Goal: Transaction & Acquisition: Subscribe to service/newsletter

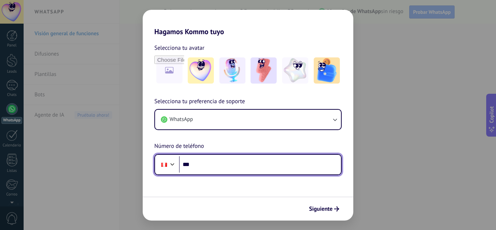
click at [238, 169] on input "***" at bounding box center [260, 164] width 162 height 17
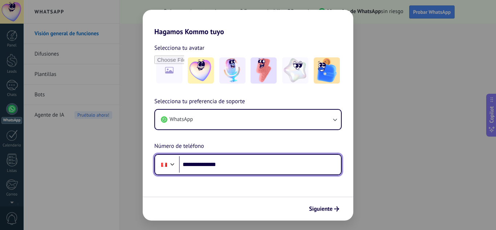
type input "**********"
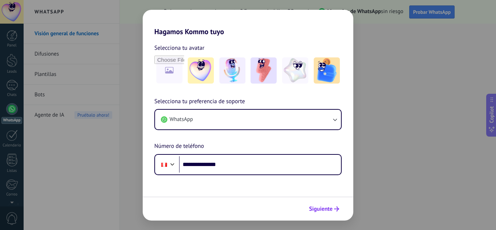
click at [315, 206] on span "Siguiente" at bounding box center [321, 208] width 24 height 5
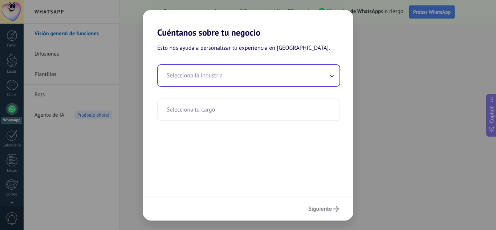
click at [291, 81] on input "text" at bounding box center [249, 75] width 182 height 21
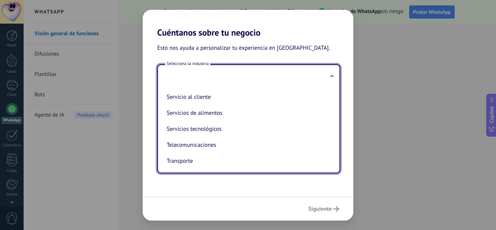
scroll to position [175, 0]
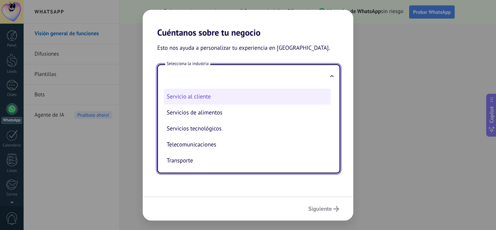
click at [223, 102] on li "Servicio al cliente" at bounding box center [247, 97] width 167 height 16
type input "**********"
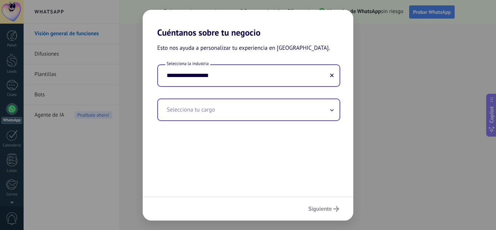
click at [233, 110] on input "text" at bounding box center [249, 109] width 182 height 21
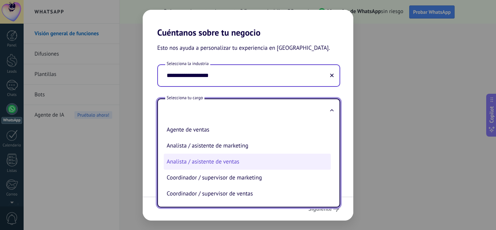
click at [223, 162] on li "Analista / asistente de ventas" at bounding box center [247, 162] width 167 height 16
type input "**********"
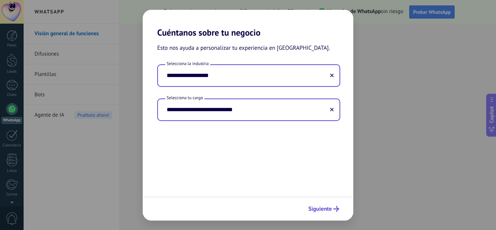
click at [338, 206] on button "Siguiente" at bounding box center [323, 209] width 37 height 12
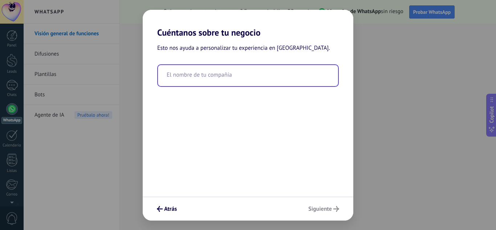
click at [236, 79] on input "text" at bounding box center [248, 75] width 180 height 21
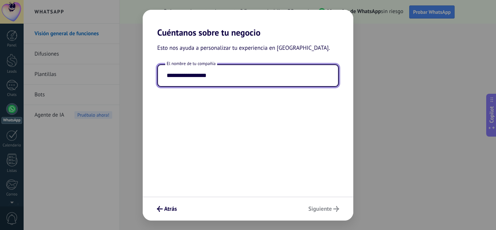
type input "**********"
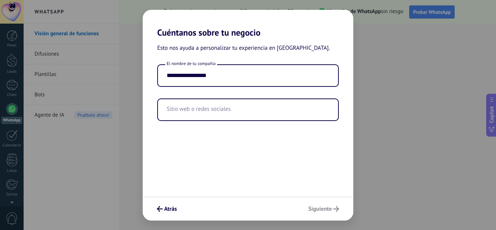
click at [328, 210] on div "Atrás Siguiente" at bounding box center [248, 209] width 211 height 24
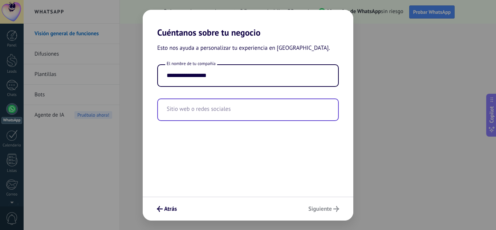
click at [240, 107] on input "text" at bounding box center [248, 109] width 180 height 21
paste input "**********"
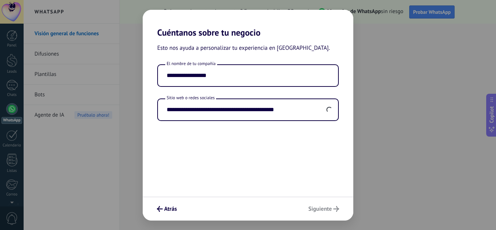
click at [326, 209] on div "Atrás Siguiente" at bounding box center [248, 209] width 211 height 24
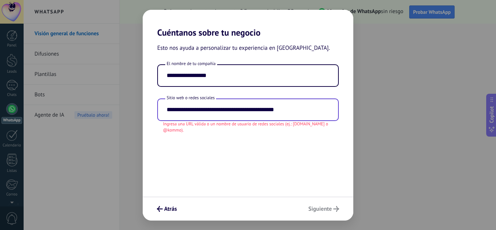
click at [312, 110] on input "**********" at bounding box center [248, 109] width 180 height 21
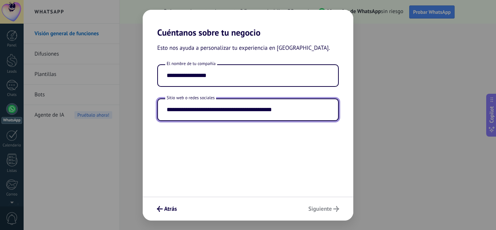
click at [312, 110] on input "**********" at bounding box center [248, 109] width 180 height 21
type input "**********"
click at [317, 167] on div "**********" at bounding box center [248, 117] width 211 height 159
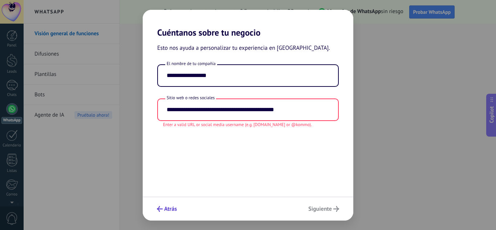
click at [170, 208] on span "Atrás" at bounding box center [170, 208] width 13 height 5
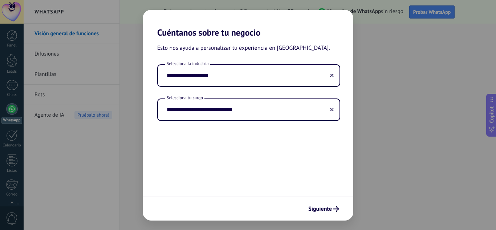
click at [399, 101] on div "**********" at bounding box center [248, 115] width 496 height 230
click at [313, 211] on span "Siguiente" at bounding box center [320, 208] width 24 height 5
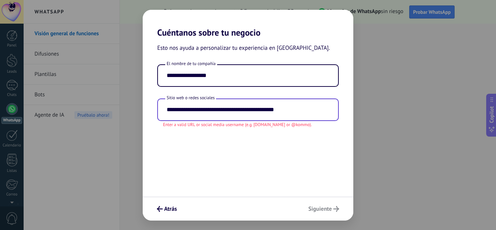
drag, startPoint x: 329, startPoint y: 116, endPoint x: 194, endPoint y: 119, distance: 134.5
click at [194, 119] on input "**********" at bounding box center [248, 109] width 180 height 21
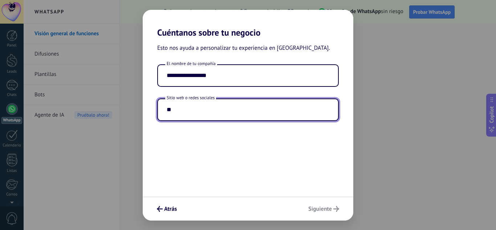
type input "*"
click at [235, 169] on div "**********" at bounding box center [248, 117] width 211 height 159
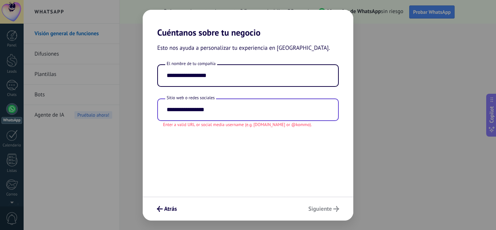
click at [263, 112] on input "**********" at bounding box center [248, 109] width 180 height 21
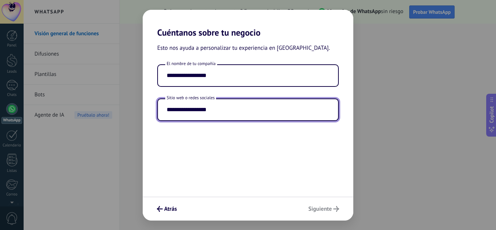
click at [264, 112] on input "**********" at bounding box center [248, 109] width 180 height 21
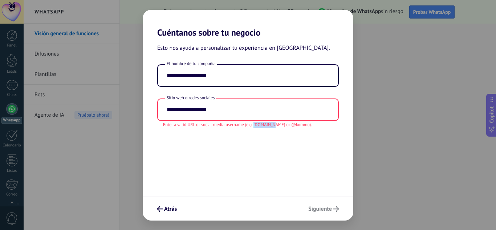
drag, startPoint x: 254, startPoint y: 126, endPoint x: 275, endPoint y: 125, distance: 21.4
click at [275, 125] on span "Enter a valid URL or social media username (e.g. [DOMAIN_NAME] or @kommo)." at bounding box center [237, 125] width 149 height 6
copy span "[DOMAIN_NAME]"
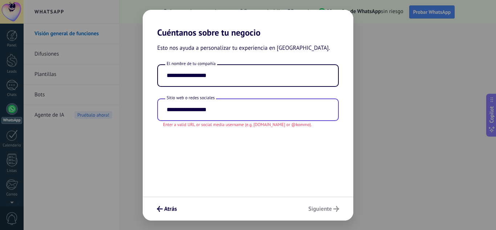
click at [239, 110] on input "**********" at bounding box center [248, 109] width 180 height 21
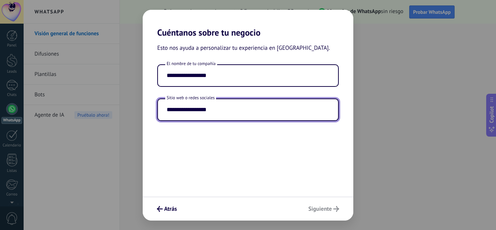
paste input "*********"
click at [264, 163] on div "**********" at bounding box center [248, 117] width 211 height 159
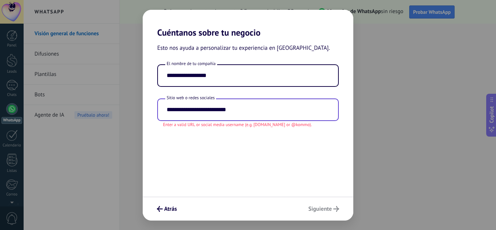
click at [195, 110] on input "**********" at bounding box center [248, 109] width 180 height 21
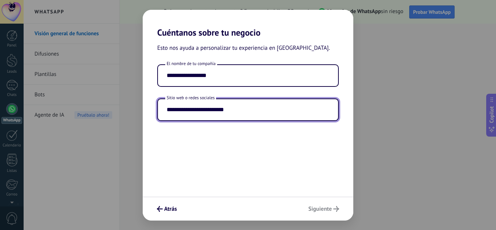
type input "**********"
click at [195, 110] on input "**********" at bounding box center [248, 109] width 180 height 21
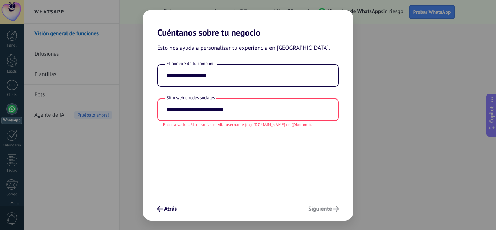
click at [207, 141] on div "**********" at bounding box center [248, 117] width 211 height 159
click at [157, 209] on icon "submit" at bounding box center [160, 209] width 6 height 6
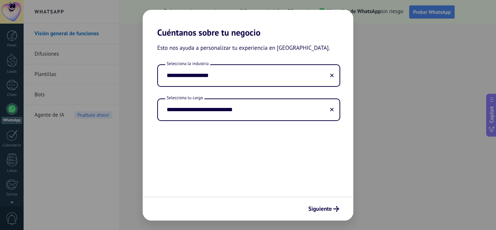
click at [157, 209] on div "Siguiente" at bounding box center [248, 209] width 211 height 24
click at [378, 84] on div "**********" at bounding box center [248, 115] width 496 height 230
click at [70, 97] on div "**********" at bounding box center [248, 115] width 496 height 230
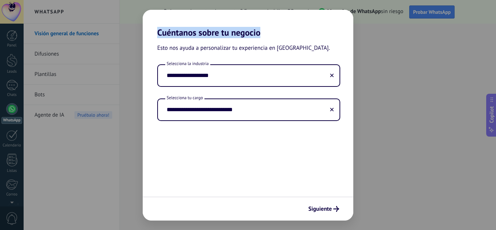
drag, startPoint x: 70, startPoint y: 97, endPoint x: 73, endPoint y: 100, distance: 3.9
click at [73, 100] on div "**********" at bounding box center [248, 115] width 496 height 230
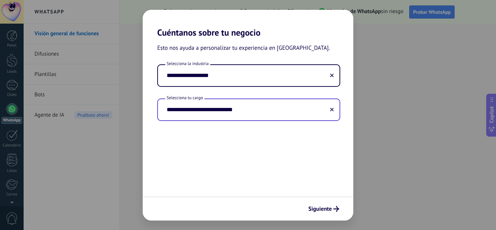
click at [205, 118] on input "**********" at bounding box center [249, 109] width 182 height 21
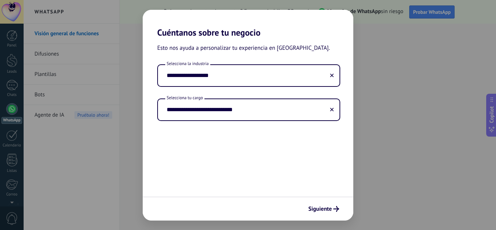
click at [340, 218] on div "Siguiente" at bounding box center [248, 209] width 211 height 24
click at [332, 212] on button "Siguiente" at bounding box center [323, 209] width 37 height 12
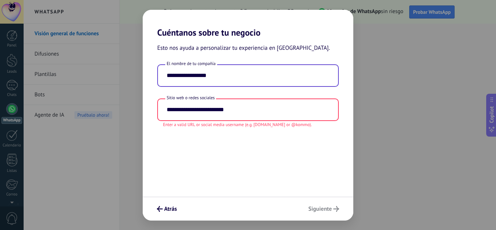
click at [268, 77] on input "**********" at bounding box center [248, 75] width 180 height 21
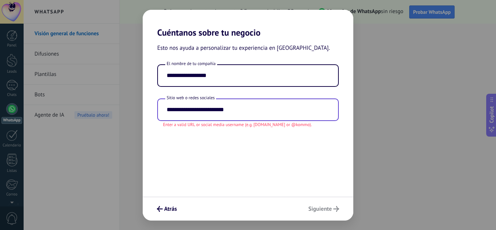
drag, startPoint x: 259, startPoint y: 112, endPoint x: 192, endPoint y: 103, distance: 68.2
click at [192, 103] on input "**********" at bounding box center [248, 109] width 180 height 21
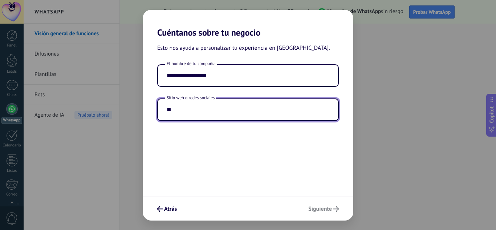
type input "*"
paste input "*********"
type input "*********"
click at [197, 166] on div "**********" at bounding box center [248, 117] width 211 height 159
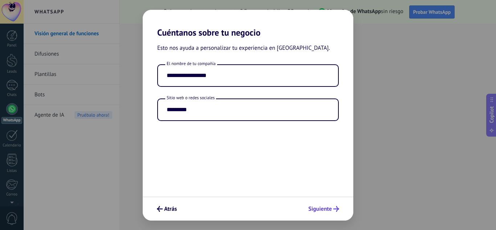
click at [327, 206] on span "Siguiente" at bounding box center [320, 208] width 24 height 5
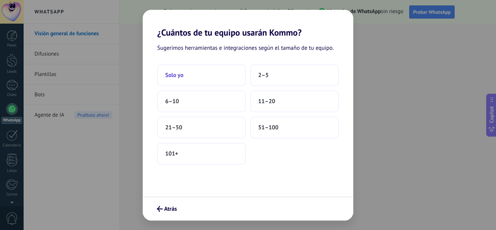
click at [207, 66] on button "Solo yo" at bounding box center [201, 75] width 89 height 22
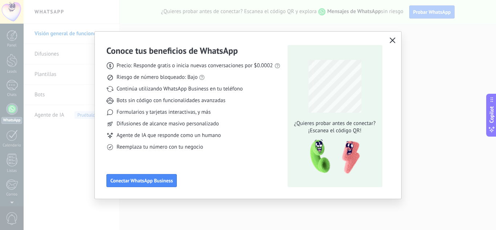
click at [390, 37] on button "button" at bounding box center [392, 41] width 9 height 10
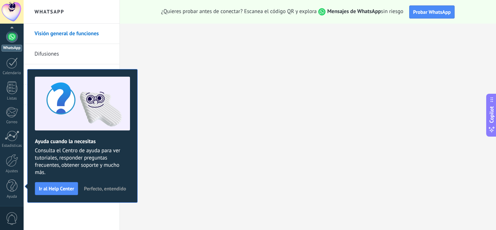
scroll to position [0, 0]
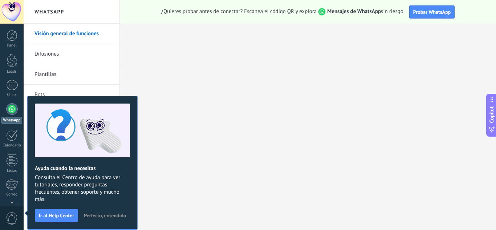
click at [13, 115] on link "WhatsApp" at bounding box center [12, 113] width 24 height 21
click at [105, 213] on span "Perfecto, entendido" at bounding box center [105, 215] width 42 height 5
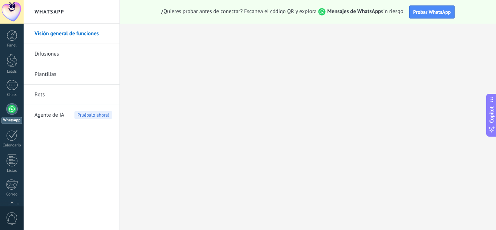
click at [89, 57] on link "Difusiones" at bounding box center [74, 54] width 78 height 20
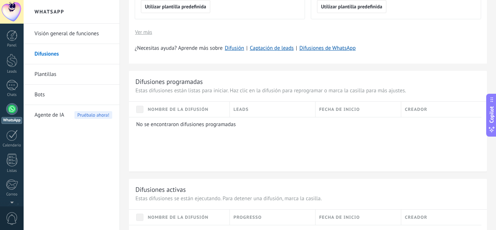
scroll to position [259, 0]
click at [15, 113] on div at bounding box center [12, 109] width 12 height 12
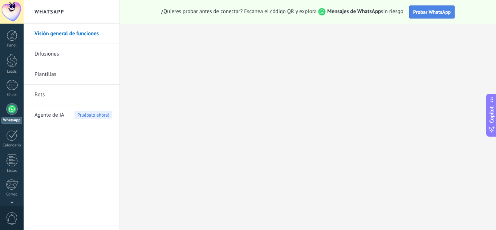
click at [414, 15] on button "Probar WhatsApp" at bounding box center [432, 11] width 46 height 13
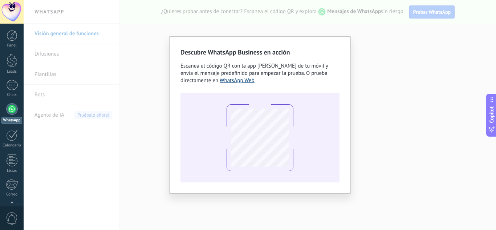
click at [244, 81] on link "WhatsApp Web" at bounding box center [237, 80] width 35 height 7
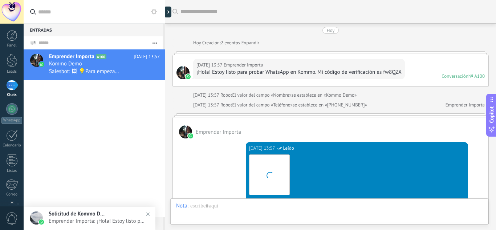
scroll to position [11, 0]
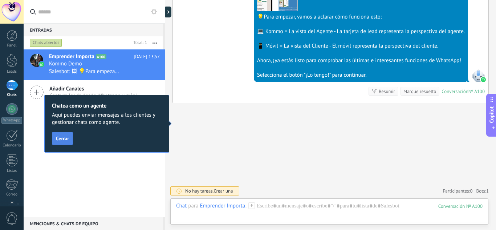
click at [67, 138] on span "Cerrar" at bounding box center [62, 138] width 13 height 5
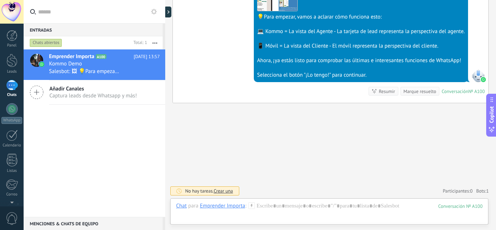
click at [213, 215] on div at bounding box center [329, 213] width 307 height 22
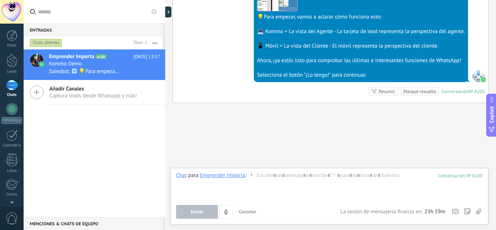
click at [471, 37] on div "[DATE] 13:57 SalesBot (TestBot) Leído Descargar 💡Para empezar, vamos a aclarar …" at bounding box center [331, 30] width 316 height 145
click at [95, 93] on span "Captura leads desde Whatsapp y más!" at bounding box center [93, 95] width 88 height 7
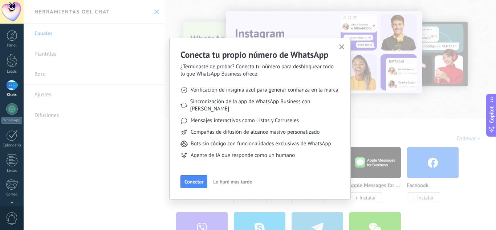
click at [230, 179] on span "Lo haré más tarde" at bounding box center [232, 181] width 39 height 5
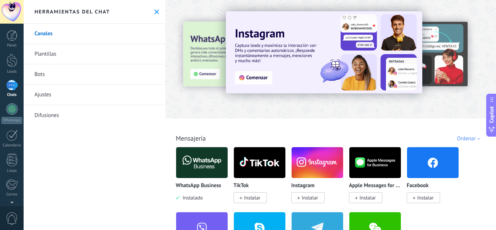
click at [43, 115] on link "Difusiones" at bounding box center [95, 115] width 142 height 20
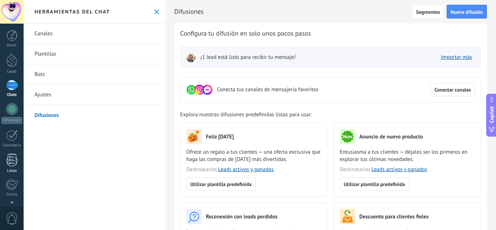
click at [19, 169] on div "Listas" at bounding box center [11, 171] width 21 height 5
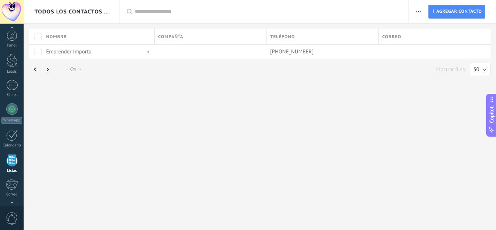
scroll to position [45, 0]
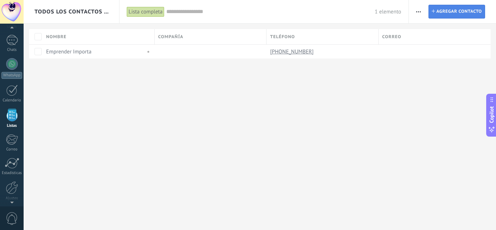
click at [438, 13] on span "Agregar contacto" at bounding box center [459, 11] width 45 height 13
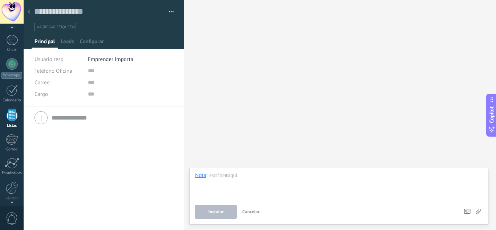
click at [210, 56] on div "Buscar Carga más Participantes:" at bounding box center [340, 115] width 312 height 230
click at [8, 47] on link "1 Chats" at bounding box center [12, 43] width 24 height 17
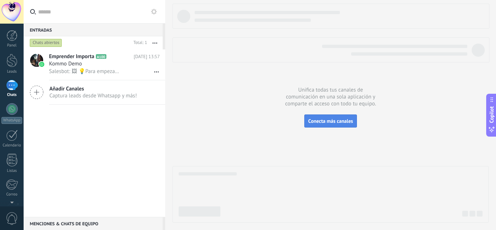
click at [317, 118] on button "Conecta más canales" at bounding box center [330, 120] width 53 height 13
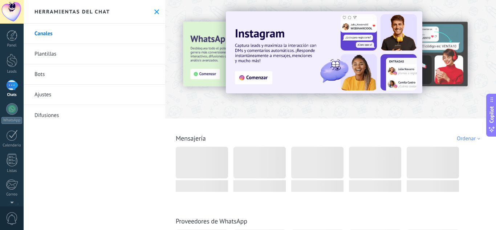
click at [274, 122] on div "Todo Bandeja de entrada Soluciones de IA Automatizaciones Fuentes de leads Inst…" at bounding box center [330, 130] width 327 height 24
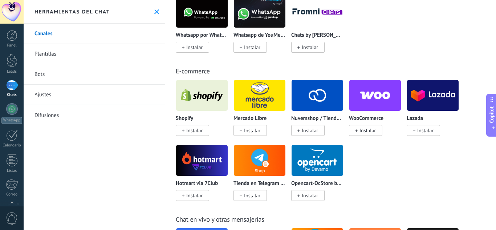
click at [152, 17] on div "Herramientas del chat" at bounding box center [95, 12] width 142 height 24
click at [155, 14] on button at bounding box center [157, 12] width 6 height 6
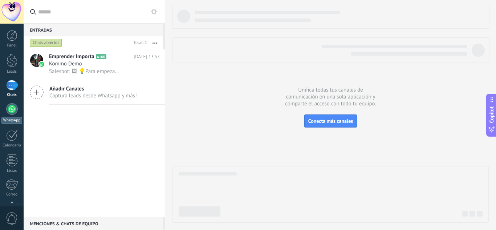
click at [16, 109] on div at bounding box center [12, 109] width 12 height 12
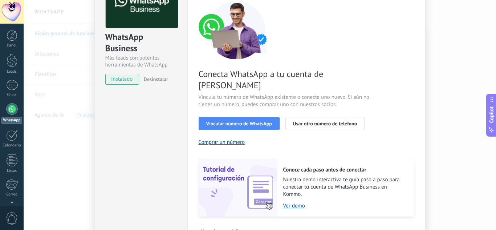
scroll to position [58, 0]
click at [306, 117] on button "Usar otro número de teléfono" at bounding box center [325, 123] width 79 height 13
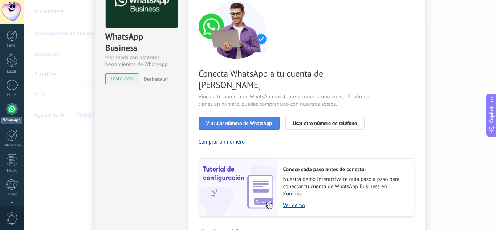
click at [247, 121] on span "Vincular número de WhatsApp" at bounding box center [239, 123] width 66 height 5
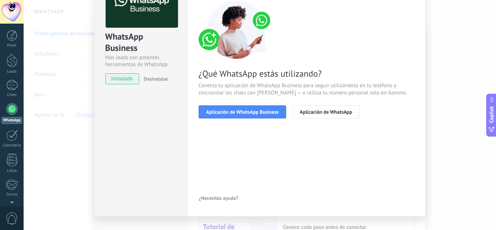
click at [247, 113] on span "Aplicación de WhatsApp Business" at bounding box center [242, 111] width 73 height 5
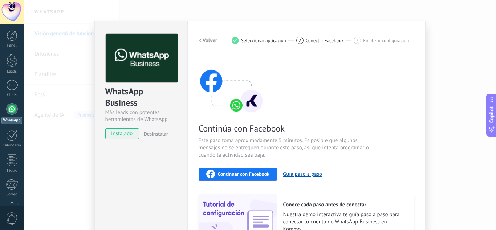
scroll to position [1, 0]
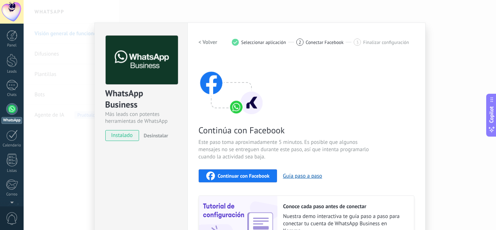
click at [439, 29] on div "WhatsApp Business Más leads con potentes herramientas de WhatsApp instalado Des…" at bounding box center [260, 115] width 473 height 230
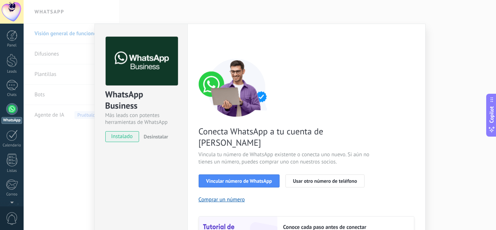
scroll to position [0, 0]
click at [372, 16] on div "WhatsApp Business Más leads con potentes herramientas de WhatsApp instalado Des…" at bounding box center [260, 115] width 473 height 230
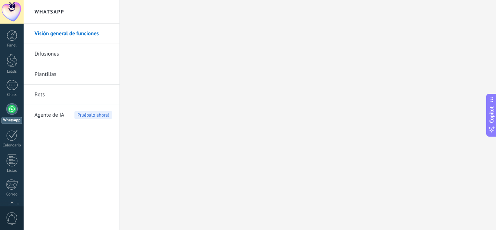
click at [65, 52] on link "Difusiones" at bounding box center [74, 54] width 78 height 20
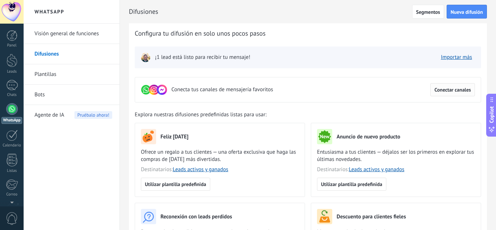
click at [431, 90] on button "Conectar canales" at bounding box center [453, 89] width 45 height 13
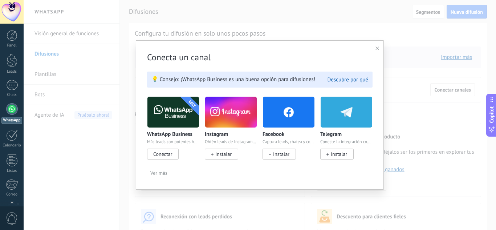
click at [165, 153] on span "Conectar" at bounding box center [162, 154] width 19 height 7
click at [168, 153] on span "Conectar" at bounding box center [162, 154] width 19 height 7
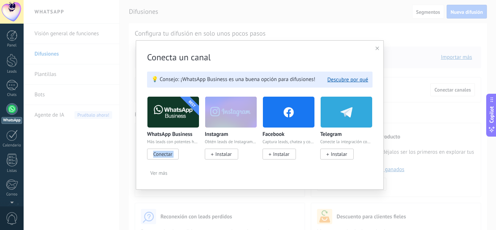
click at [168, 153] on span "Conectar" at bounding box center [162, 154] width 19 height 7
click at [351, 80] on button "Descubre por qué" at bounding box center [348, 79] width 41 height 7
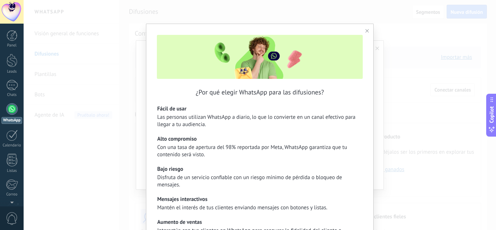
click at [364, 32] on button "button" at bounding box center [367, 31] width 7 height 9
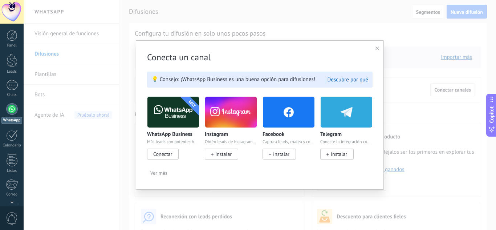
click at [170, 155] on span "Conectar" at bounding box center [162, 154] width 19 height 7
click at [374, 46] on div "Conecta un canal 💡 Consejo: ¡WhatsApp Business es una buena opción para difusio…" at bounding box center [260, 114] width 248 height 149
click at [376, 47] on div at bounding box center [378, 48] width 4 height 7
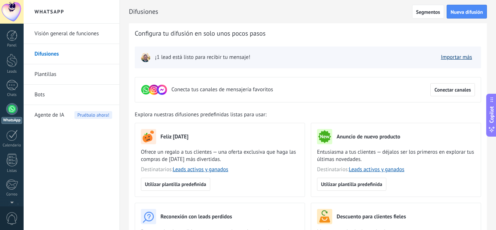
click at [462, 57] on link "Importar más" at bounding box center [456, 57] width 31 height 7
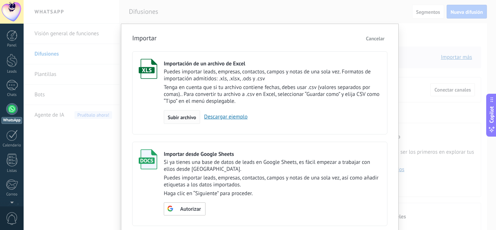
click at [187, 117] on span "Subir archivo" at bounding box center [182, 117] width 28 height 5
click at [0, 0] on input "Importación de un archivo de Excel Puedes importar leads, empresas, contactos, …" at bounding box center [0, 0] width 0 height 0
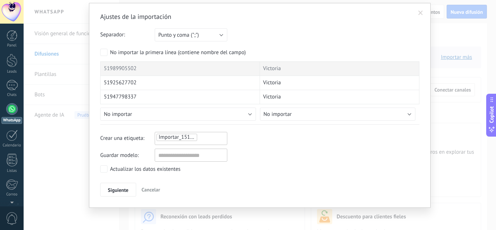
scroll to position [22, 0]
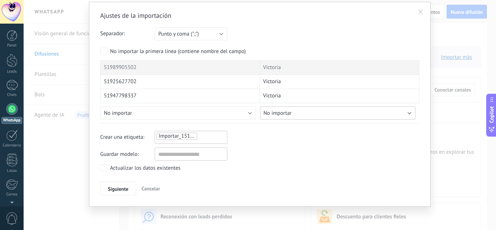
click at [274, 110] on span "No importar" at bounding box center [278, 113] width 28 height 7
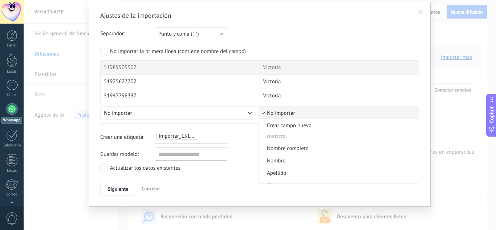
click at [276, 113] on span "No importar" at bounding box center [338, 113] width 158 height 7
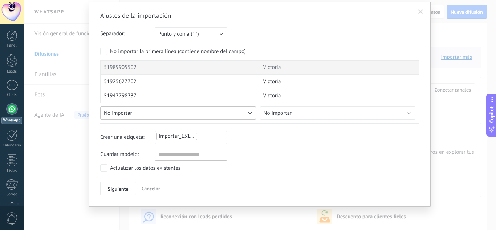
click at [246, 108] on button "No importar" at bounding box center [178, 112] width 156 height 13
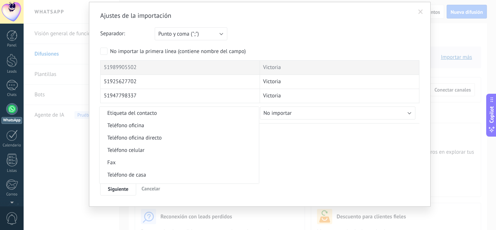
scroll to position [148, 0]
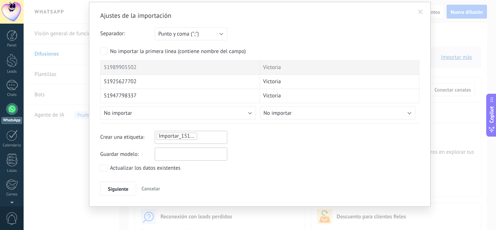
click at [203, 157] on input "text" at bounding box center [191, 153] width 73 height 13
click at [140, 170] on div "Actualizar los datos existentes" at bounding box center [145, 168] width 70 height 7
click at [124, 190] on span "Siguiente" at bounding box center [118, 188] width 21 height 5
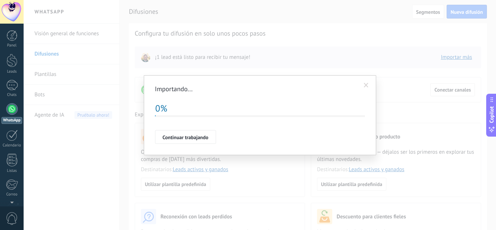
scroll to position [0, 0]
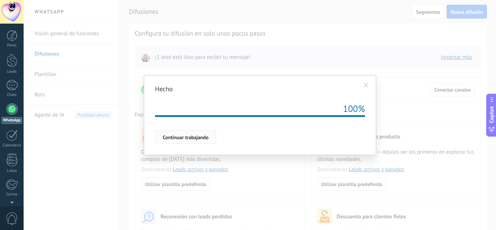
click at [185, 133] on button "Continuar trabajando" at bounding box center [185, 137] width 61 height 14
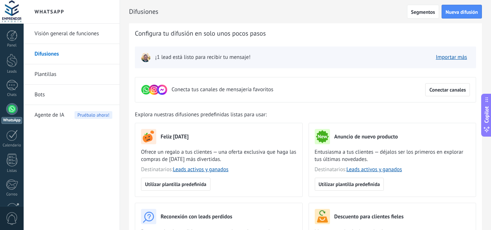
click at [76, 56] on link "Difusiones" at bounding box center [74, 54] width 78 height 20
click at [81, 80] on link "Plantillas" at bounding box center [74, 74] width 78 height 20
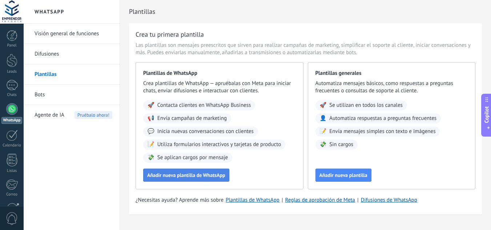
click at [203, 174] on span "Añadir nueva plantilla de WhatsApp" at bounding box center [186, 175] width 78 height 5
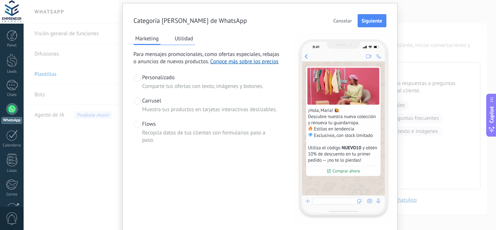
scroll to position [21, 0]
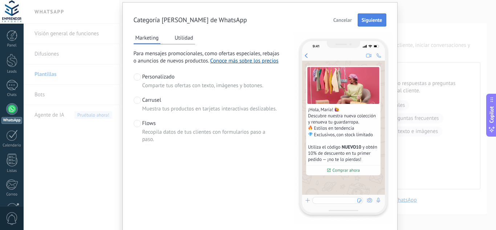
click at [365, 20] on span "Siguiente" at bounding box center [372, 19] width 21 height 5
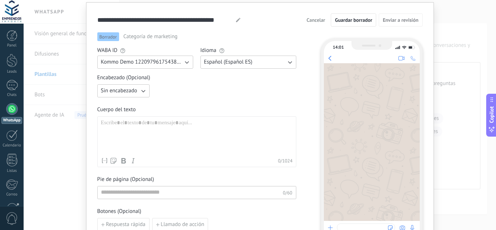
click at [168, 62] on span "Kommo Demo 122097961754382252" at bounding box center [142, 61] width 82 height 7
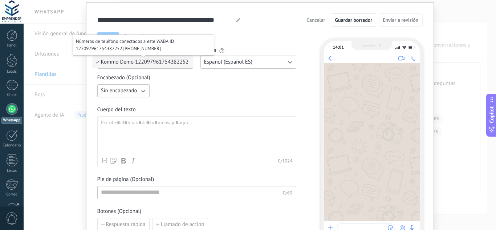
click at [168, 62] on span "Kommo Demo 122097961754382252" at bounding box center [145, 61] width 88 height 7
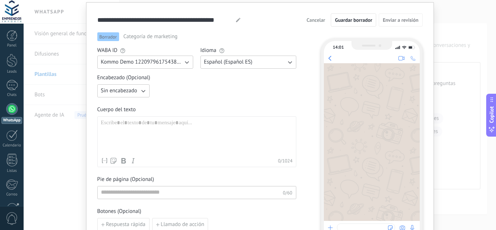
click at [154, 141] on div at bounding box center [197, 137] width 192 height 35
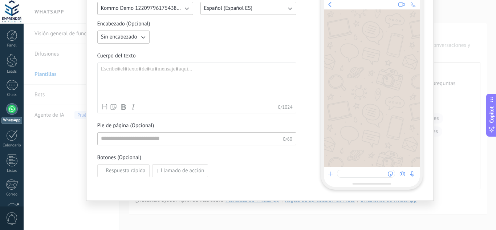
scroll to position [76, 0]
click at [448, 47] on div "**********" at bounding box center [260, 115] width 473 height 230
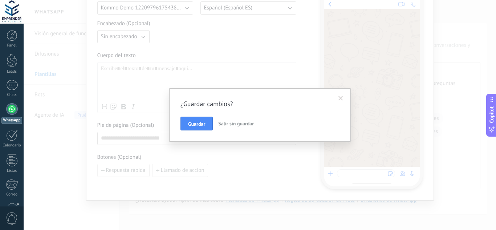
click at [229, 128] on button "Salir sin guardar" at bounding box center [235, 124] width 41 height 14
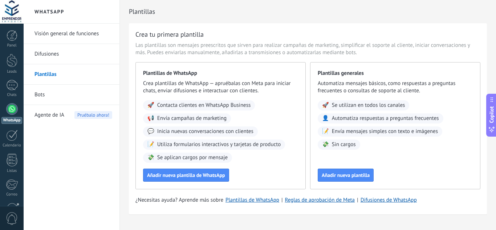
scroll to position [0, 0]
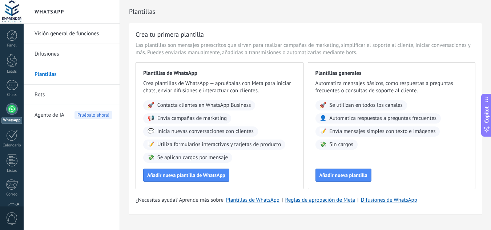
click at [57, 87] on link "Bots" at bounding box center [74, 95] width 78 height 20
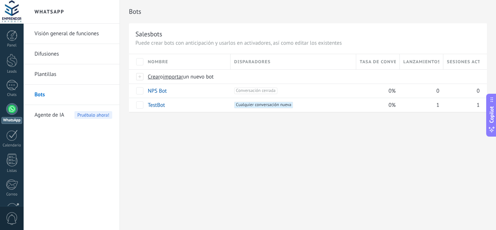
click at [69, 61] on link "Difusiones" at bounding box center [74, 54] width 78 height 20
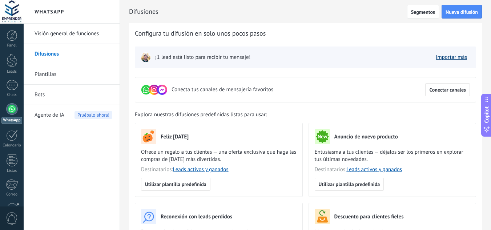
click at [457, 56] on link "Importar más" at bounding box center [451, 57] width 31 height 7
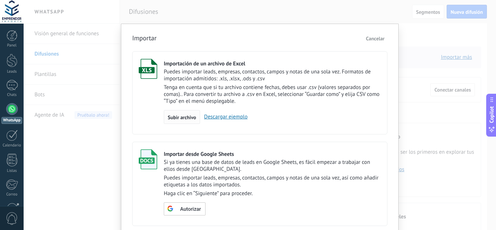
click at [189, 118] on span "Subir archivo" at bounding box center [182, 117] width 28 height 5
click at [0, 0] on input "Importación de un archivo de Excel Puedes importar leads, empresas, contactos, …" at bounding box center [0, 0] width 0 height 0
click at [229, 117] on link "Descargar ejemplo" at bounding box center [224, 116] width 48 height 7
click at [186, 124] on div "Subir archivo" at bounding box center [182, 117] width 36 height 14
click at [0, 0] on input "Importación de un archivo de Excel Puedes importar leads, empresas, contactos, …" at bounding box center [0, 0] width 0 height 0
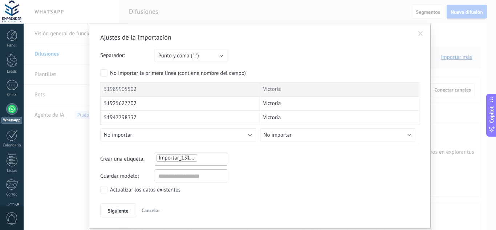
scroll to position [22, 0]
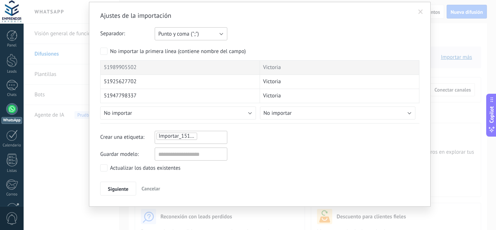
click at [210, 36] on button "Punto y coma (";")" at bounding box center [191, 33] width 73 height 13
click at [210, 36] on span "Punto y coma (";")" at bounding box center [187, 34] width 74 height 7
click at [284, 110] on span "No importar" at bounding box center [278, 113] width 28 height 7
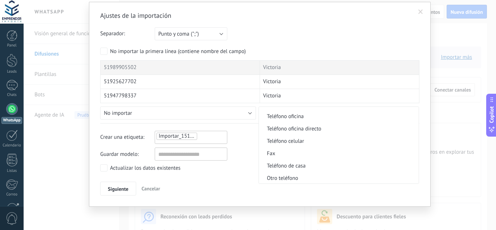
scroll to position [156, 0]
click at [295, 141] on span "Teléfono celular" at bounding box center [338, 140] width 158 height 7
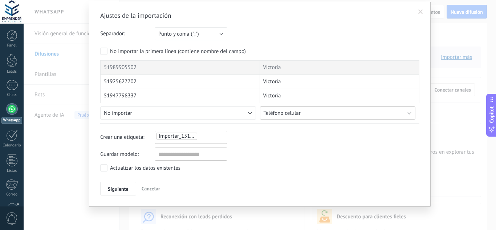
click at [282, 114] on span "Teléfono celular" at bounding box center [282, 113] width 37 height 7
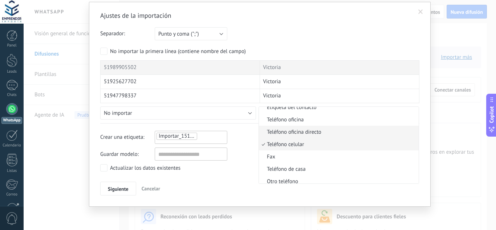
scroll to position [0, 0]
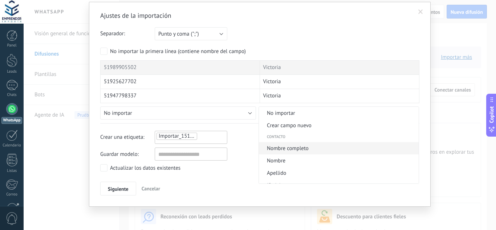
click at [296, 146] on span "Nombre completo" at bounding box center [338, 148] width 158 height 7
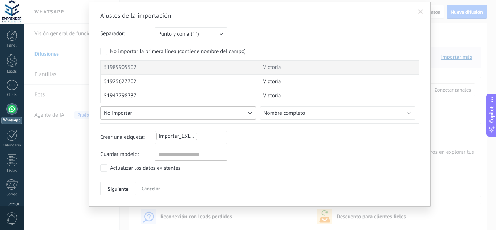
click at [192, 118] on button "No importar" at bounding box center [178, 112] width 156 height 13
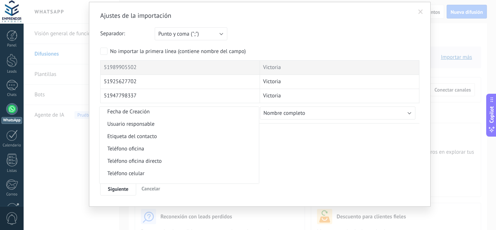
scroll to position [124, 0]
click at [165, 171] on span "Teléfono celular" at bounding box center [179, 173] width 158 height 7
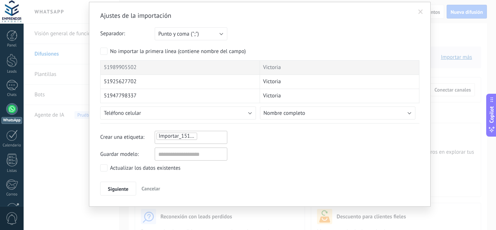
click at [209, 134] on div "Importar_15102025_1401" at bounding box center [191, 136] width 70 height 9
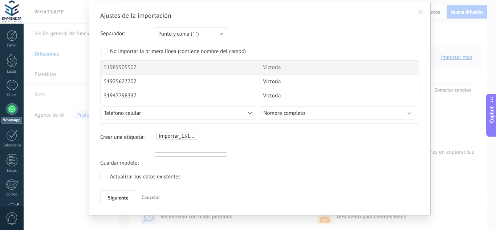
click at [205, 162] on input "text" at bounding box center [191, 162] width 73 height 13
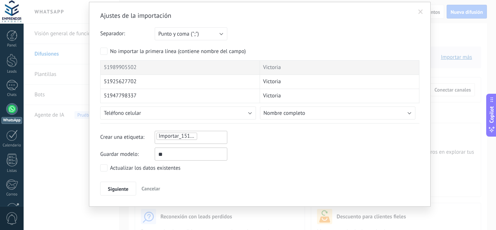
type input "*"
type input "******"
click at [129, 167] on div "Actualizar los datos existentes" at bounding box center [145, 168] width 70 height 7
click at [123, 189] on span "Siguiente" at bounding box center [118, 188] width 21 height 5
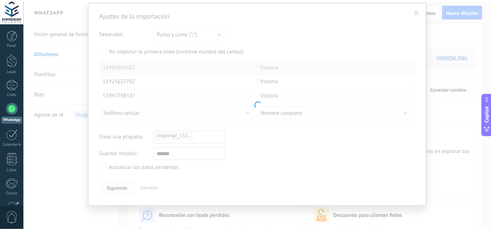
scroll to position [0, 0]
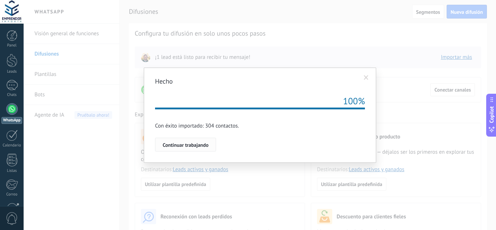
click at [205, 145] on span "Continuar trabajando" at bounding box center [186, 144] width 46 height 5
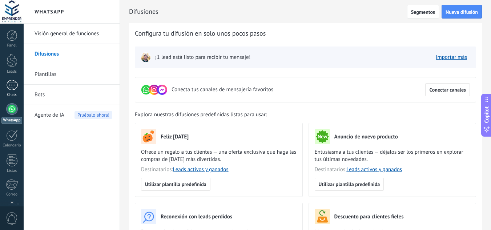
click at [16, 88] on div at bounding box center [12, 85] width 12 height 11
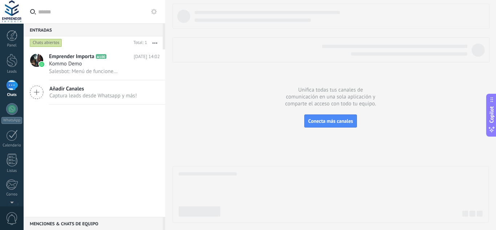
click at [153, 11] on icon at bounding box center [154, 12] width 6 height 6
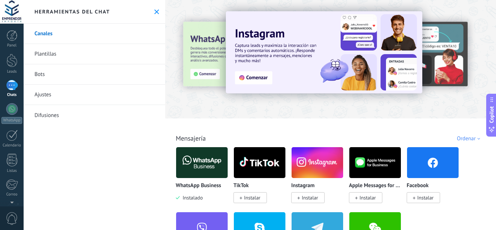
click at [104, 59] on link "Plantillas" at bounding box center [95, 54] width 142 height 20
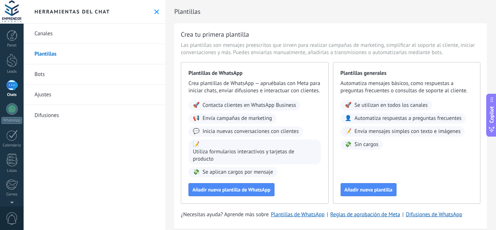
click at [101, 78] on link "Bots" at bounding box center [95, 74] width 142 height 20
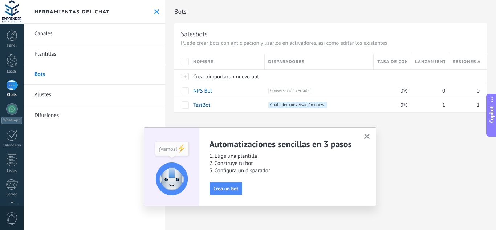
click at [98, 104] on link "Ajustes" at bounding box center [95, 95] width 142 height 20
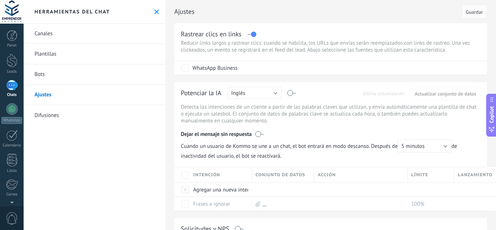
click at [92, 121] on link "Difusiones" at bounding box center [95, 115] width 142 height 20
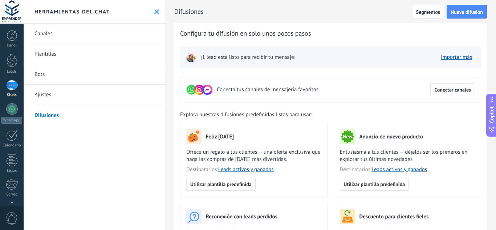
click at [12, 51] on div "Panel Leads Chats WhatsApp Clientes" at bounding box center [12, 154] width 24 height 248
click at [8, 78] on div "Panel Leads Chats WhatsApp Clientes" at bounding box center [12, 154] width 24 height 248
click at [11, 85] on div at bounding box center [12, 85] width 12 height 11
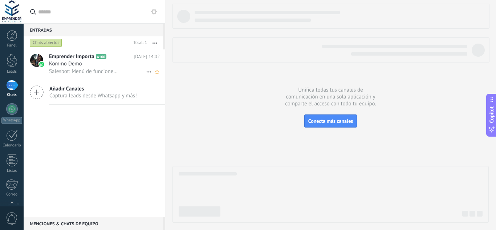
click at [116, 66] on div "Kommo Demo" at bounding box center [104, 63] width 111 height 7
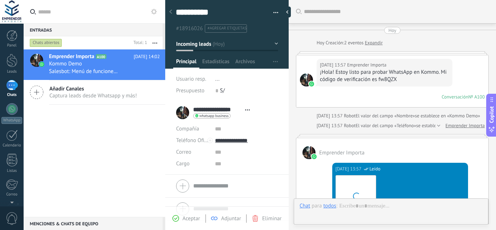
scroll to position [352, 0]
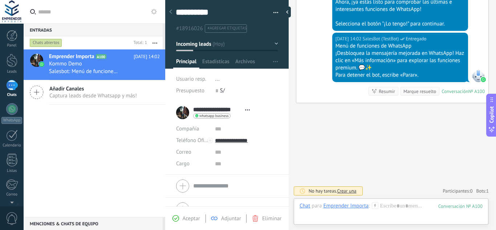
click at [288, 10] on div at bounding box center [289, 12] width 11 height 11
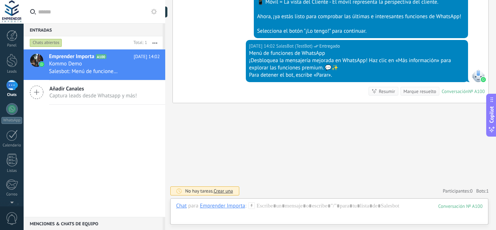
scroll to position [303, 0]
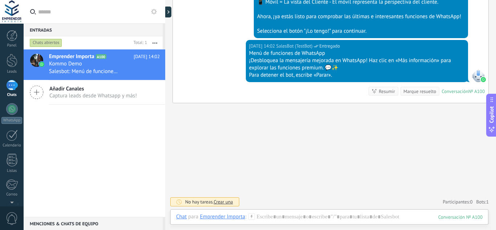
click at [468, 52] on div "Hoy 14:02 SalesBot (TestBot) Entregado Menú de funciones de WhatsApp ¡Desbloque…" at bounding box center [331, 71] width 316 height 63
click at [56, 11] on input "text" at bounding box center [98, 11] width 121 height 23
click at [153, 12] on icon at bounding box center [154, 12] width 6 height 6
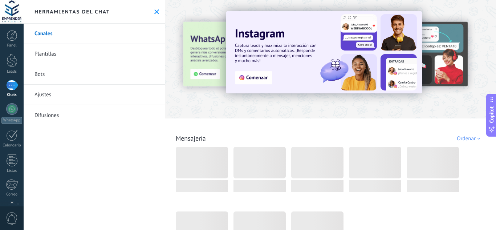
click at [97, 88] on link "Ajustes" at bounding box center [95, 95] width 142 height 20
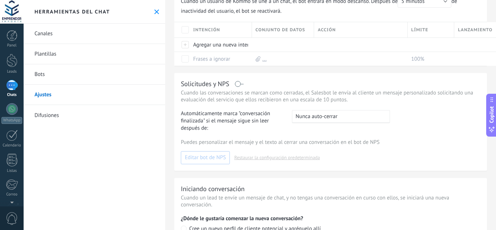
scroll to position [210, 0]
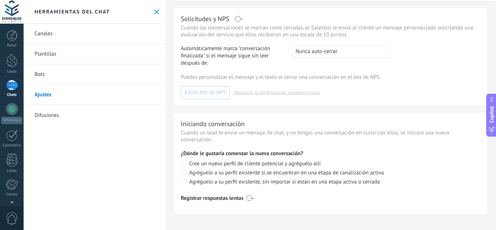
click at [73, 107] on link "Difusiones" at bounding box center [95, 115] width 142 height 20
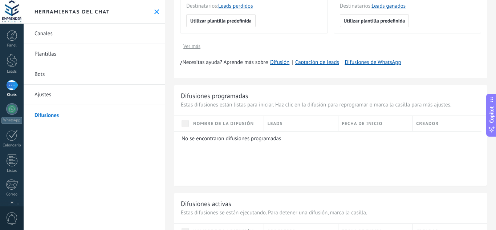
scroll to position [244, 0]
